Goal: Task Accomplishment & Management: Complete application form

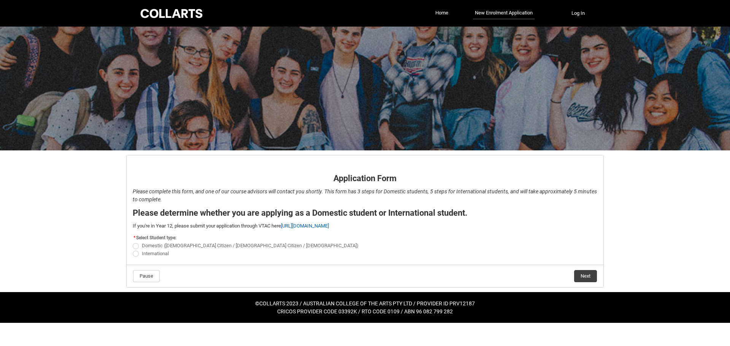
click at [156, 245] on span "Domestic ([DEMOGRAPHIC_DATA] Citizen / [DEMOGRAPHIC_DATA] Citizen / [DEMOGRAPHI…" at bounding box center [250, 246] width 217 height 6
click at [133, 242] on input "Domestic ([DEMOGRAPHIC_DATA] Citizen / [DEMOGRAPHIC_DATA] Citizen / [DEMOGRAPHI…" at bounding box center [132, 242] width 0 height 0
radio input "true"
click at [581, 272] on button "Next" at bounding box center [585, 276] width 23 height 12
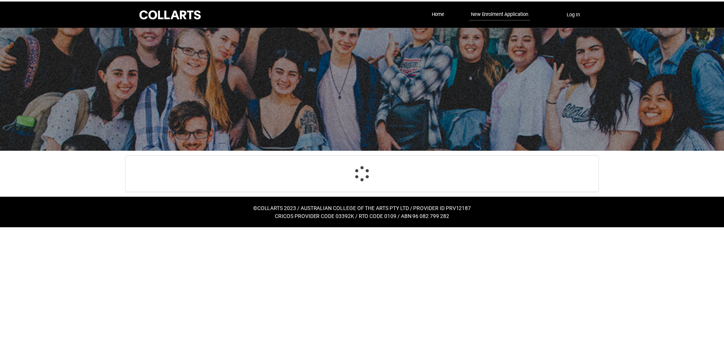
scroll to position [79, 0]
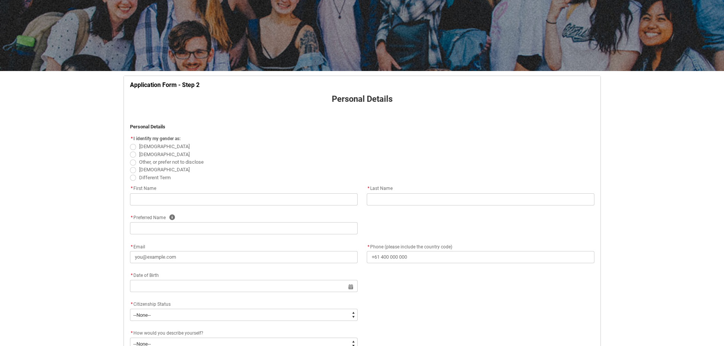
click at [143, 154] on span "[DEMOGRAPHIC_DATA]" at bounding box center [164, 155] width 51 height 6
click at [130, 151] on input "[DEMOGRAPHIC_DATA]" at bounding box center [130, 150] width 0 height 0
radio input "true"
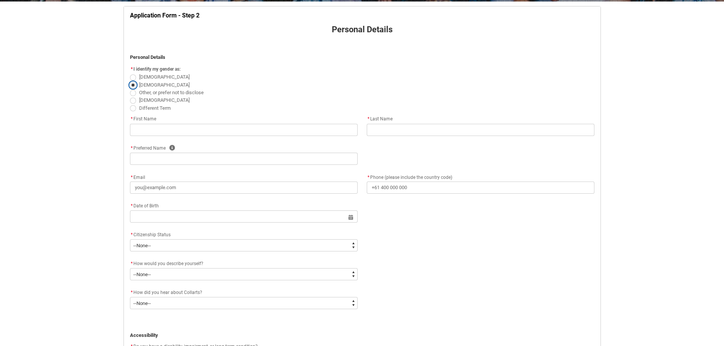
scroll to position [156, 0]
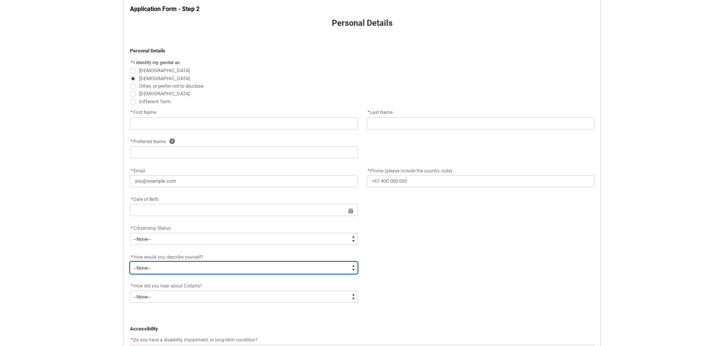
click at [240, 268] on select "--None-- I'm currently in Year 12 and planning what I'll do after school I've c…" at bounding box center [244, 268] width 228 height 12
type lightning-select "HSLC_Domestic_e"
click at [130, 262] on select "--None-- I'm currently in Year 12 and planning what I'll do after school I've c…" at bounding box center [244, 268] width 228 height 12
select select "HSLC_Domestic_e"
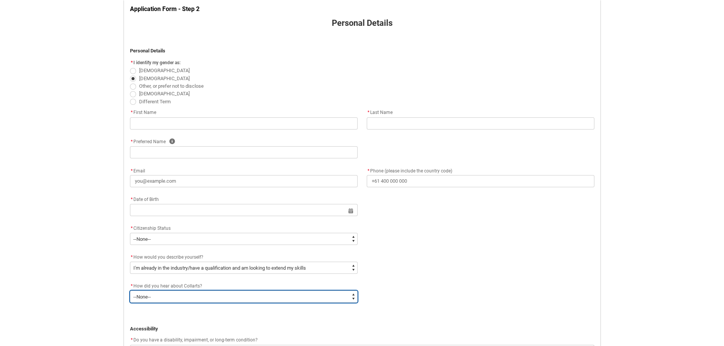
click at [185, 302] on select "--None-- Advertising - Facebook Advertising - Google Advertising - Instagram Ad…" at bounding box center [244, 297] width 228 height 12
type lightning-select "Heard_About_Collarts_Picklist.Advertising - YouTube"
click at [130, 291] on select "--None-- Advertising - Facebook Advertising - Google Advertising - Instagram Ad…" at bounding box center [244, 297] width 228 height 12
select select "Heard_About_Collarts_Picklist.Advertising - YouTube"
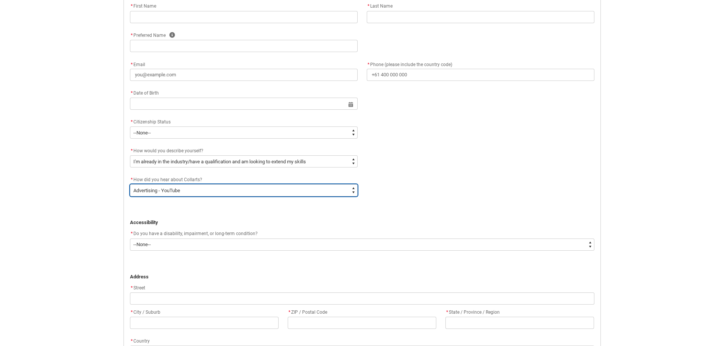
scroll to position [270, 0]
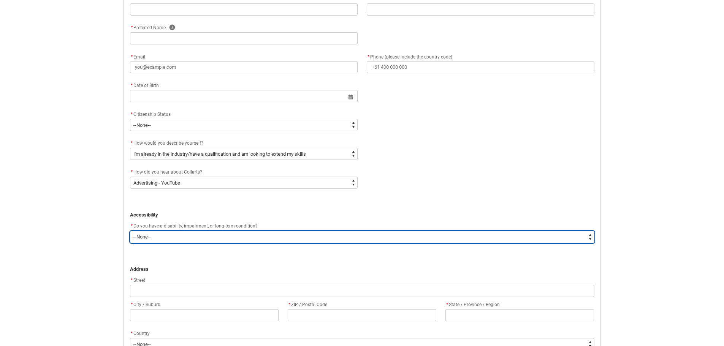
click at [156, 238] on select "--None-- Yes No" at bounding box center [362, 237] width 465 height 12
type lightning-select "No_TextChoice"
click at [130, 231] on select "--None-- Yes No" at bounding box center [362, 237] width 465 height 12
select select "No_TextChoice"
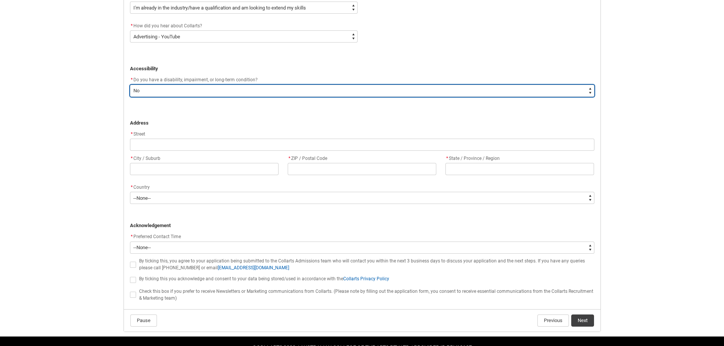
scroll to position [422, 0]
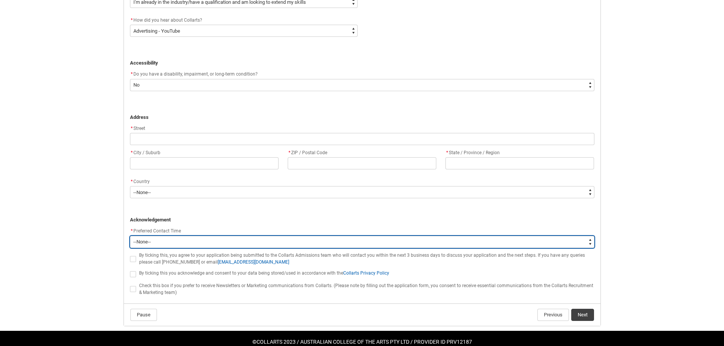
click at [169, 238] on select "--None-- Morning (9:00AM-12:00PM) Afternoon (12:00PM-5:00PM)" at bounding box center [362, 242] width 465 height 12
click at [169, 240] on select "--None-- Morning (9:00AM-12:00PM) Afternoon (12:00PM-5:00PM)" at bounding box center [362, 242] width 465 height 12
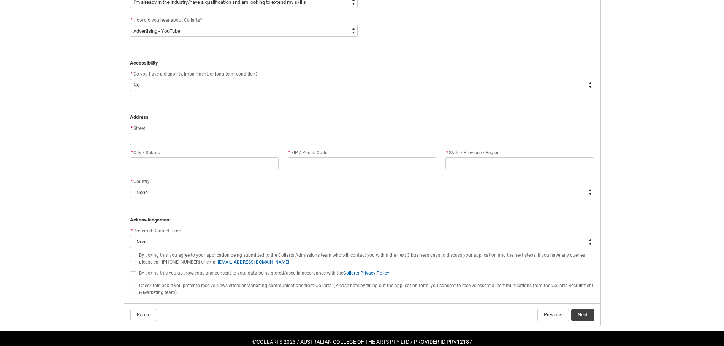
click at [185, 220] on p "﻿ Acknowledgement" at bounding box center [362, 220] width 465 height 8
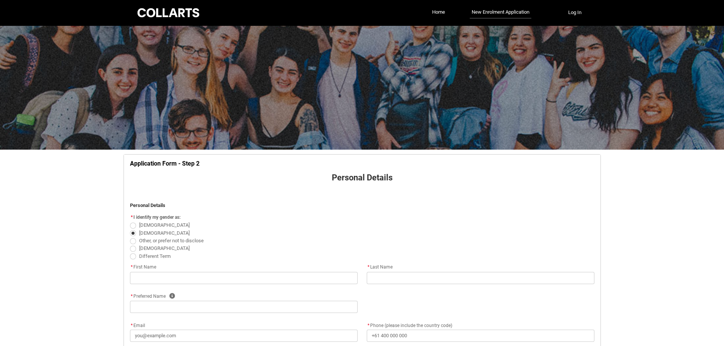
scroll to position [0, 0]
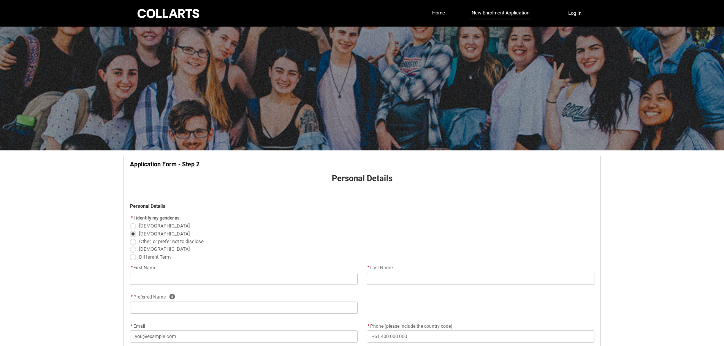
drag, startPoint x: 495, startPoint y: 12, endPoint x: 496, endPoint y: 17, distance: 5.0
